Goal: Information Seeking & Learning: Learn about a topic

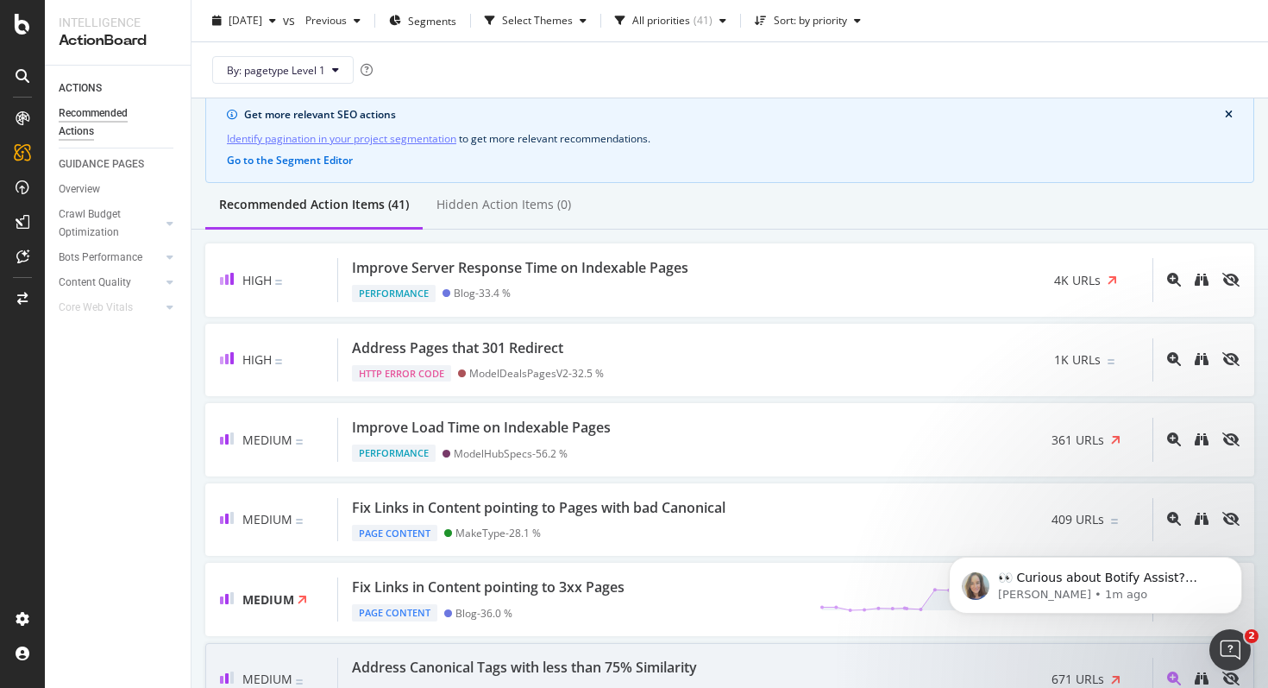
scroll to position [56, 0]
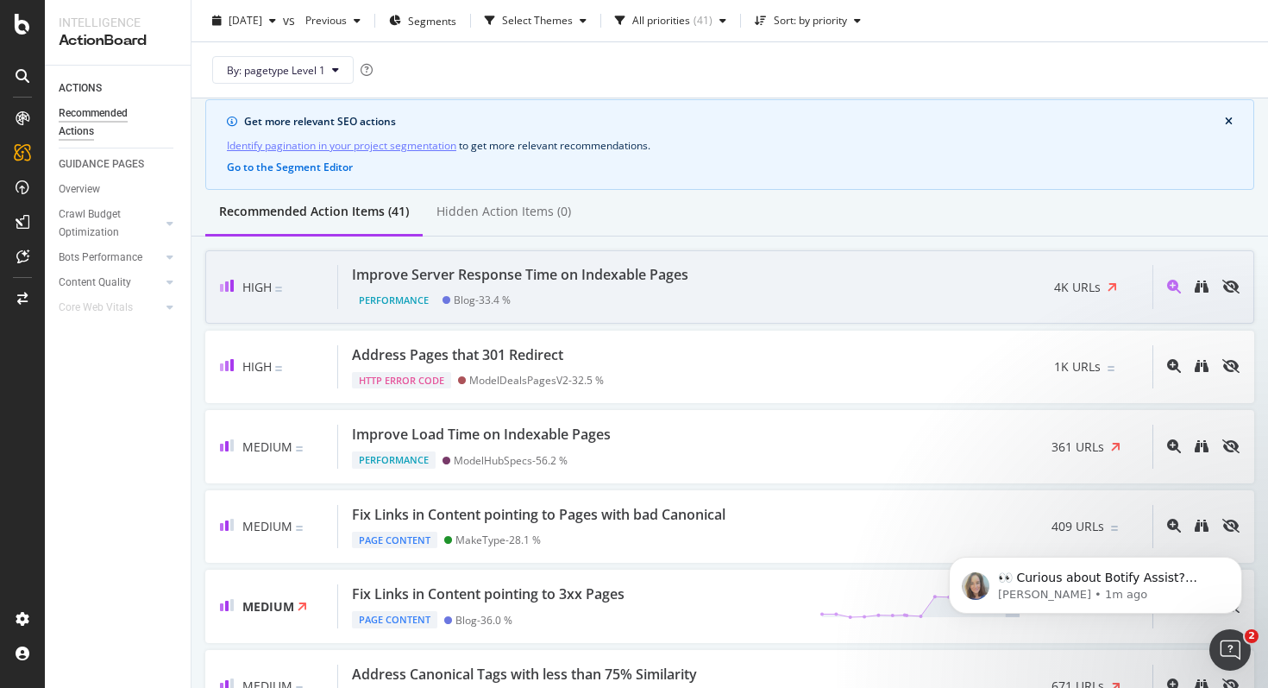
click at [686, 270] on div "Improve Server Response Time on Indexable Pages" at bounding box center [520, 275] width 336 height 20
